Goal: Navigation & Orientation: Find specific page/section

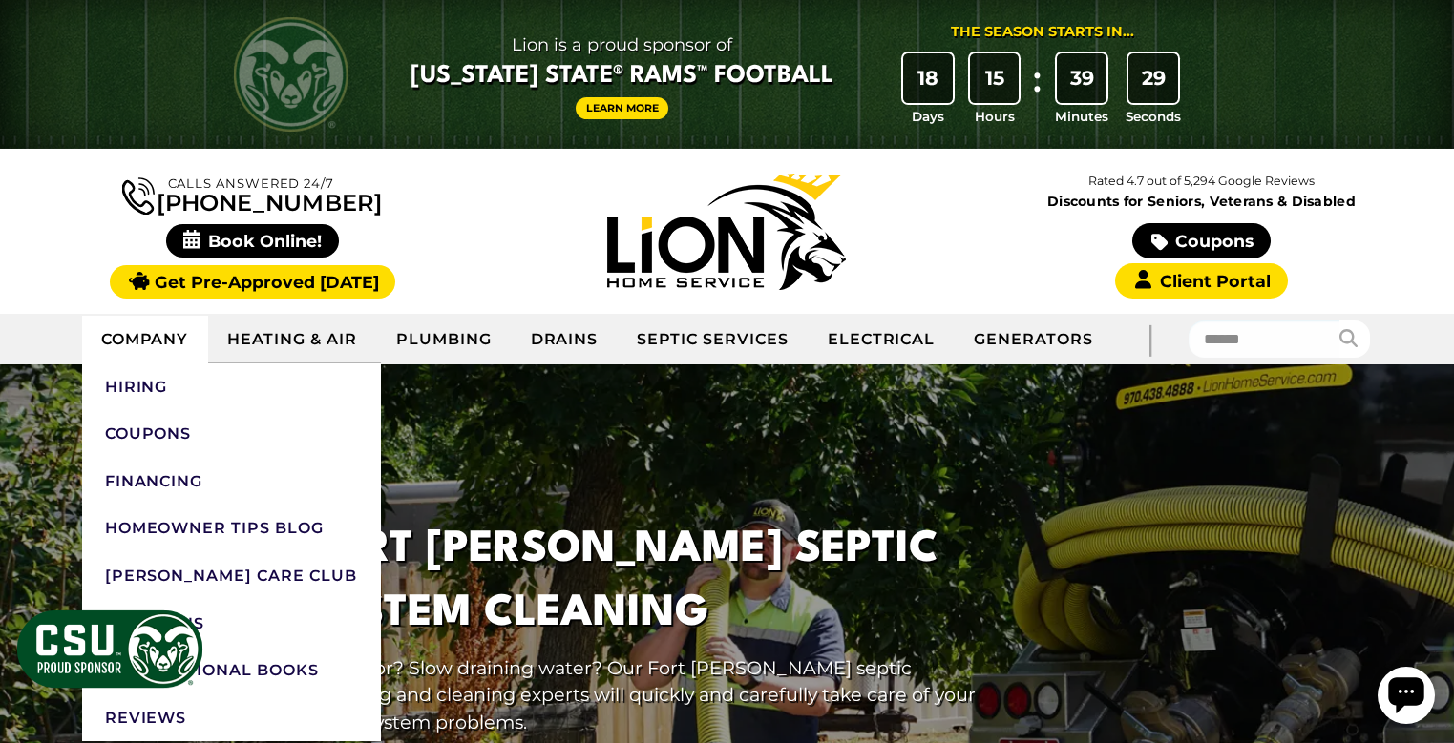
click at [150, 348] on link "Company" at bounding box center [145, 340] width 127 height 48
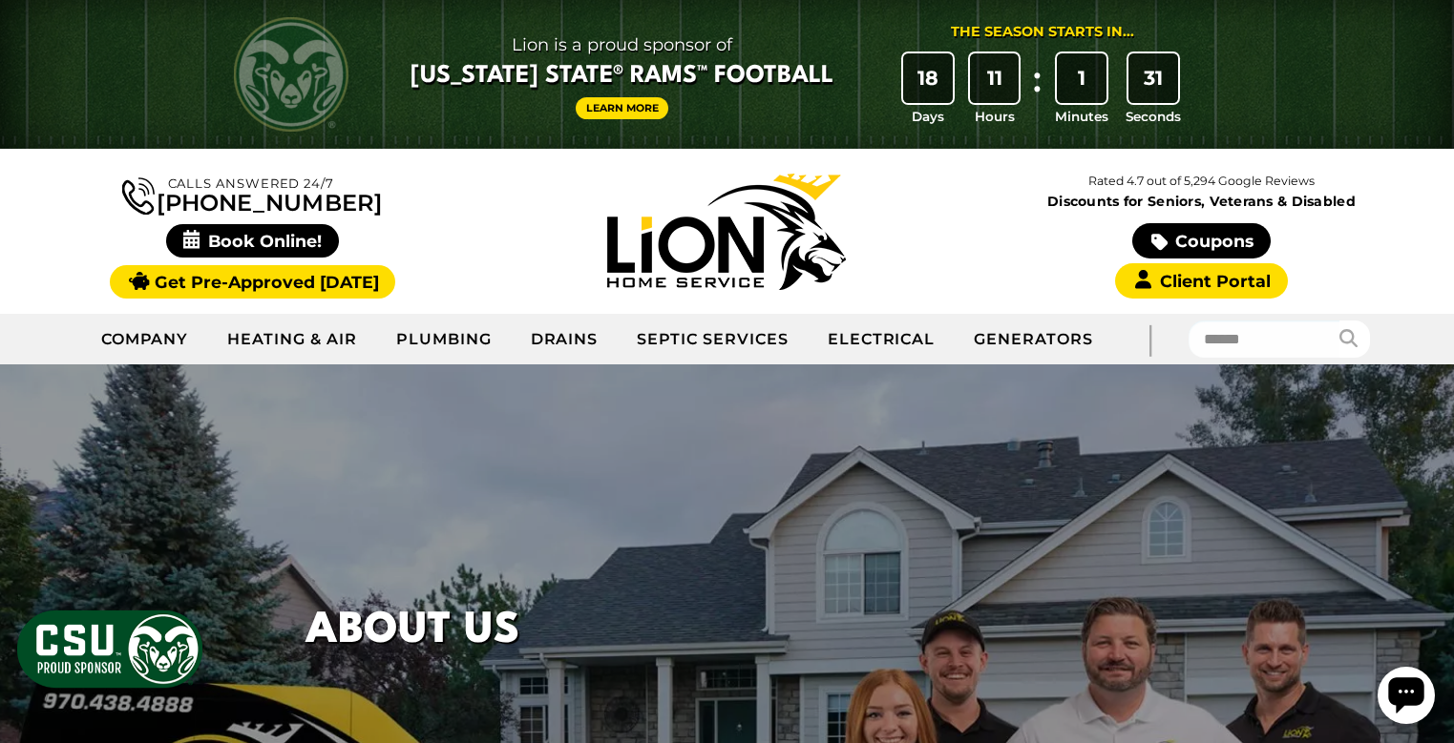
click at [737, 219] on img at bounding box center [726, 232] width 239 height 116
